Goal: Navigation & Orientation: Find specific page/section

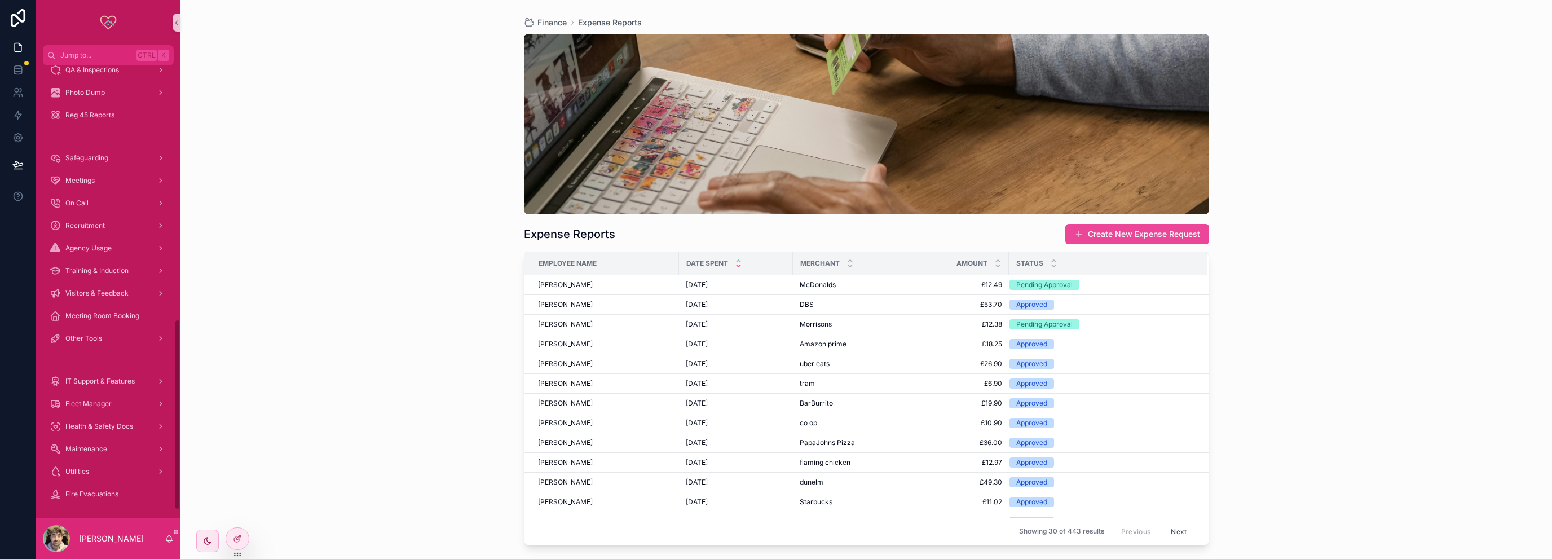
scroll to position [564, 0]
click at [79, 227] on link "Meetings" at bounding box center [108, 237] width 131 height 20
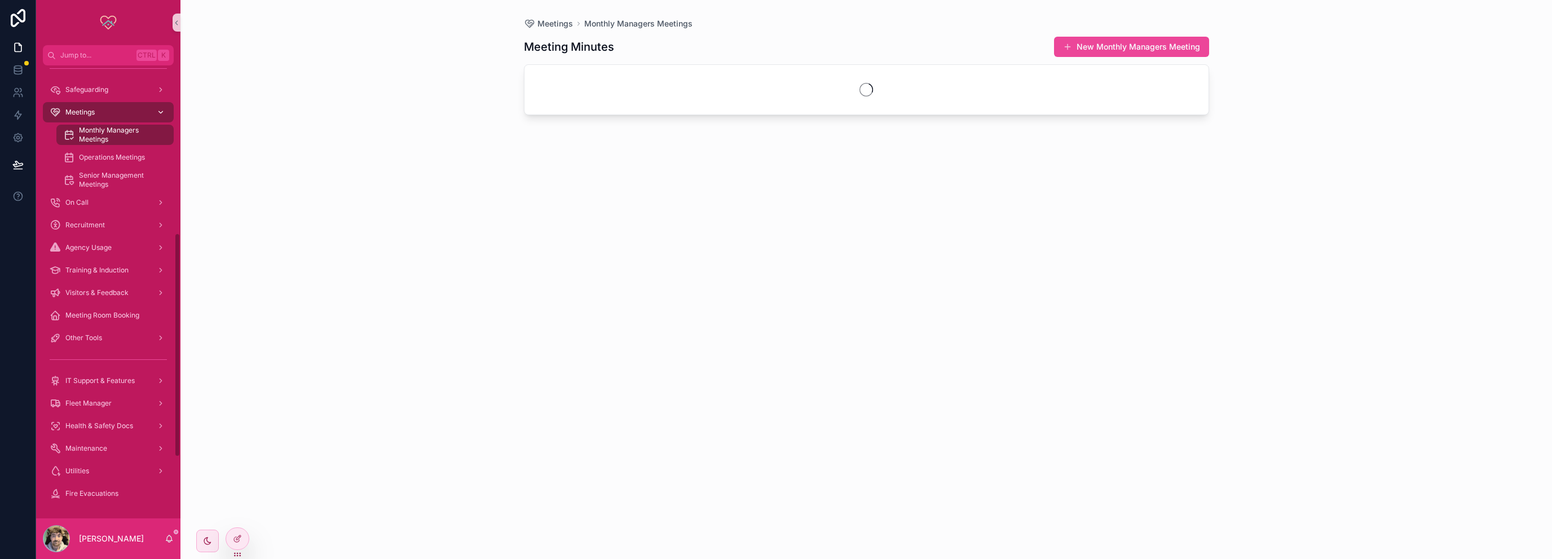
scroll to position [338, 0]
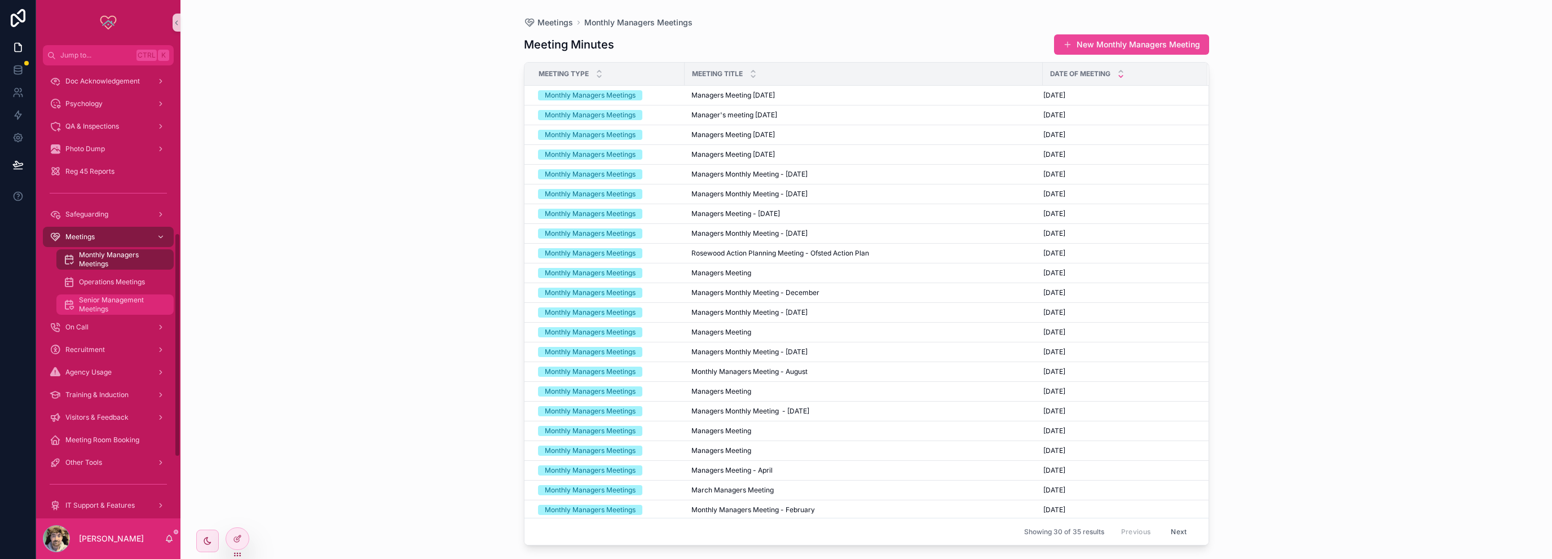
click at [111, 296] on span "Senior Management Meetings" at bounding box center [120, 304] width 83 height 18
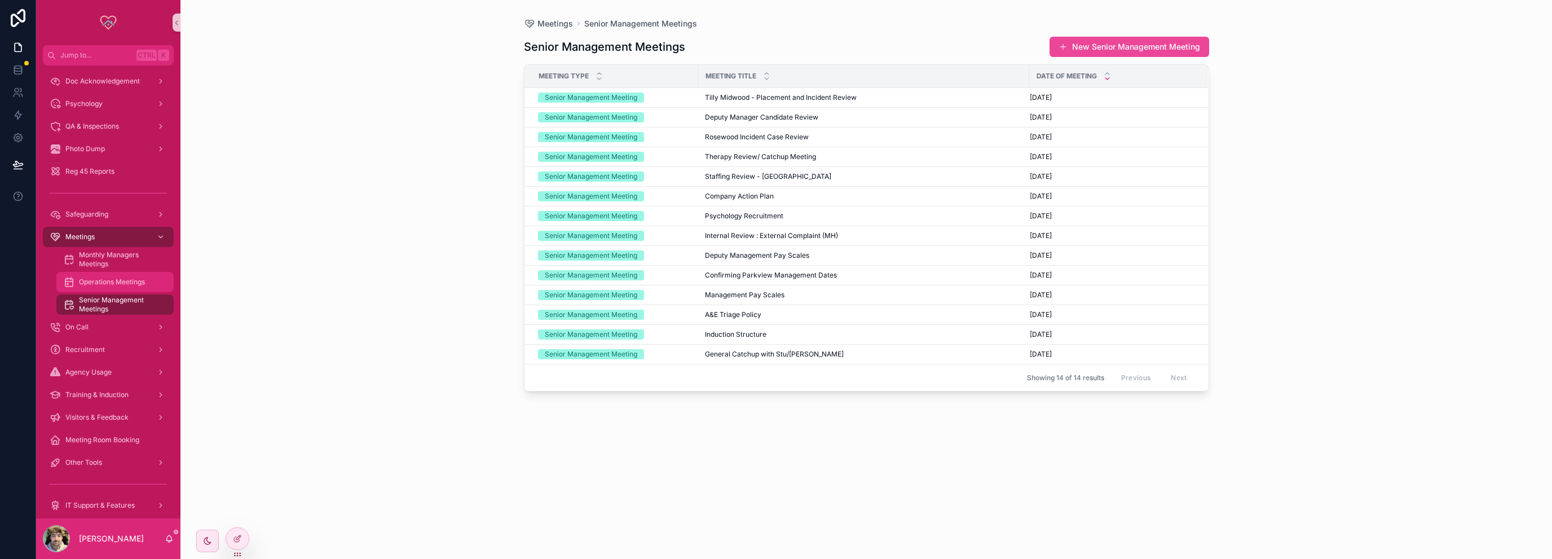
click at [115, 286] on span "Operations Meetings" at bounding box center [112, 281] width 66 height 9
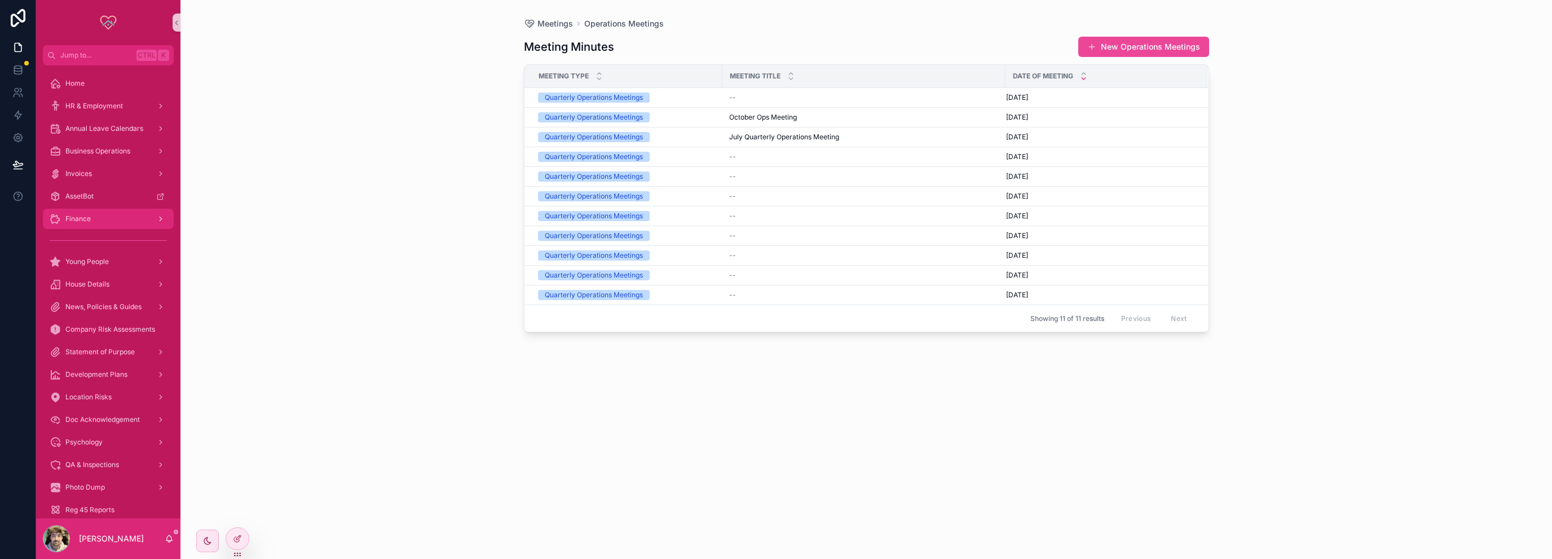
click at [78, 226] on div "Finance" at bounding box center [108, 219] width 117 height 18
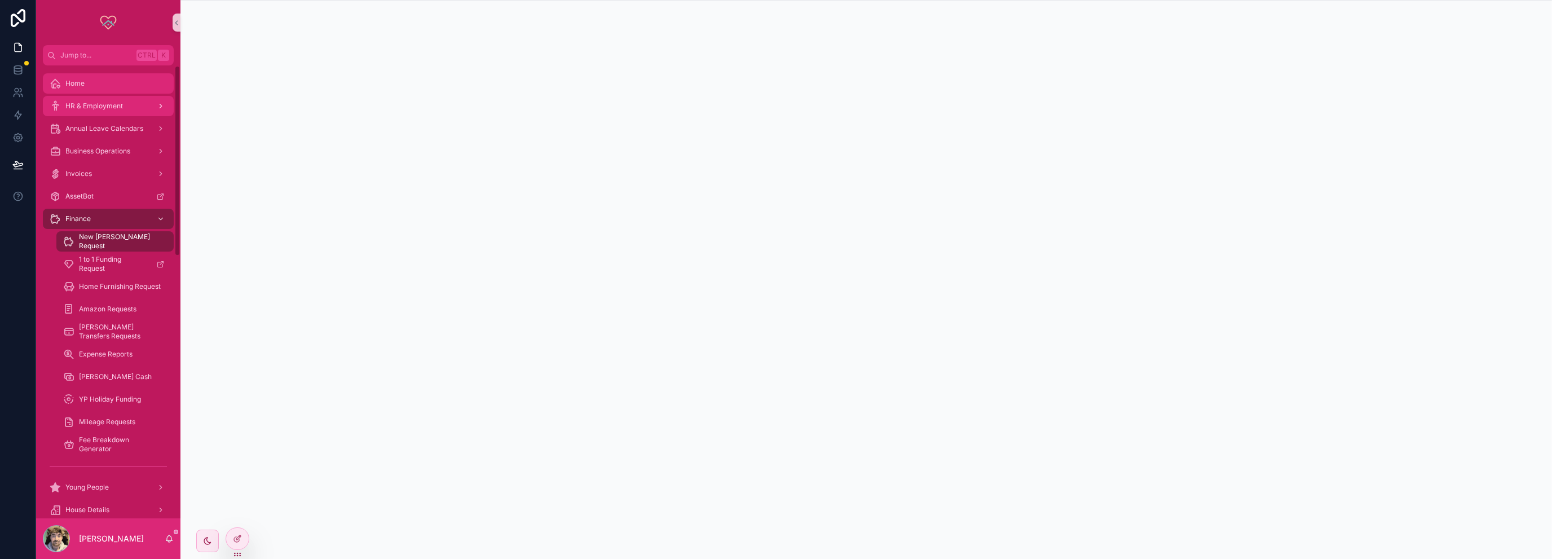
click at [94, 81] on div "Home" at bounding box center [108, 83] width 117 height 18
